Goal: Check status: Check status

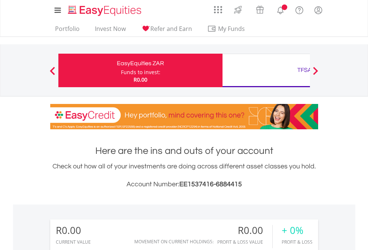
scroll to position [72, 117]
click at [121, 70] on div "Funds to invest:" at bounding box center [140, 72] width 39 height 7
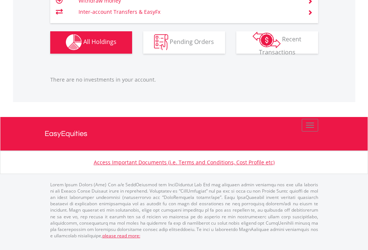
scroll to position [72, 117]
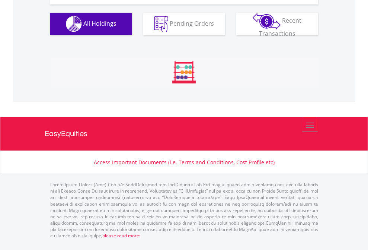
scroll to position [72, 117]
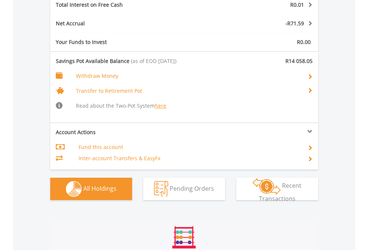
scroll to position [902, 0]
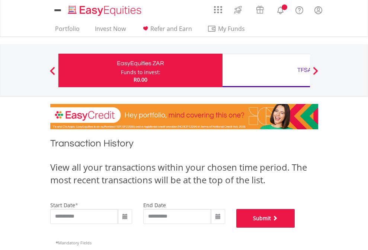
click at [295, 228] on button "Submit" at bounding box center [266, 218] width 59 height 19
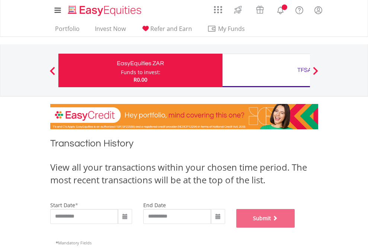
scroll to position [302, 0]
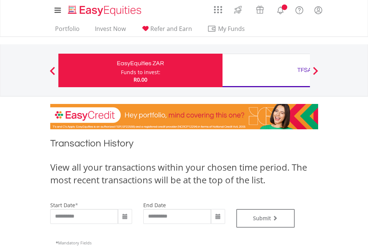
click at [266, 70] on div "TFSA" at bounding box center [304, 70] width 155 height 10
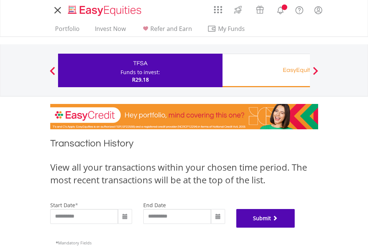
click at [295, 228] on button "Submit" at bounding box center [266, 218] width 59 height 19
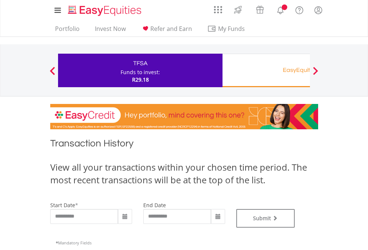
click at [266, 70] on div "EasyEquities RA" at bounding box center [304, 70] width 155 height 10
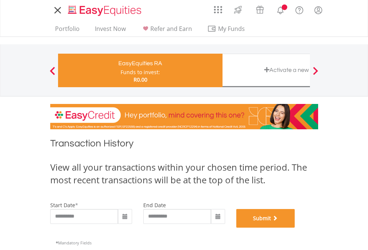
click at [295, 228] on button "Submit" at bounding box center [266, 218] width 59 height 19
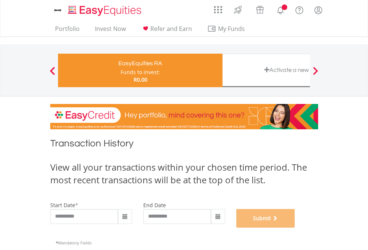
scroll to position [302, 0]
